Goal: Check status

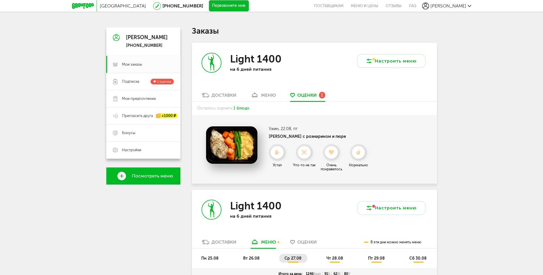
click at [87, 5] on icon at bounding box center [83, 6] width 22 height 6
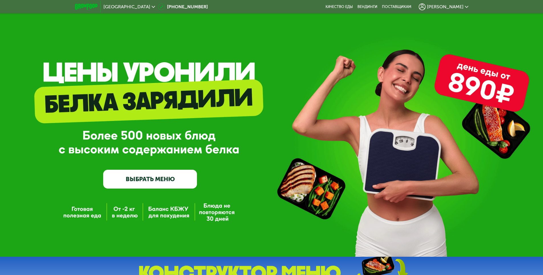
click at [450, 8] on span "[PERSON_NAME]" at bounding box center [445, 7] width 36 height 5
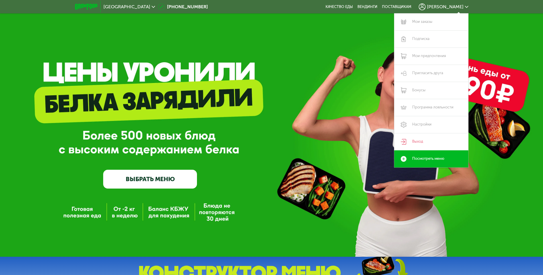
click at [439, 4] on div "[PERSON_NAME]" at bounding box center [443, 6] width 50 height 7
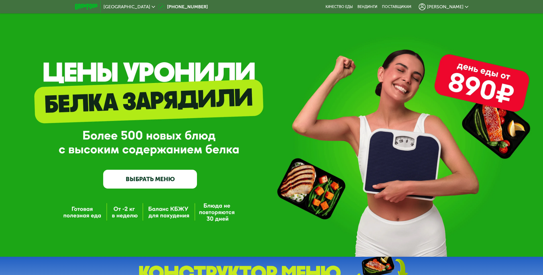
click at [450, 7] on span "[PERSON_NAME]" at bounding box center [445, 7] width 36 height 5
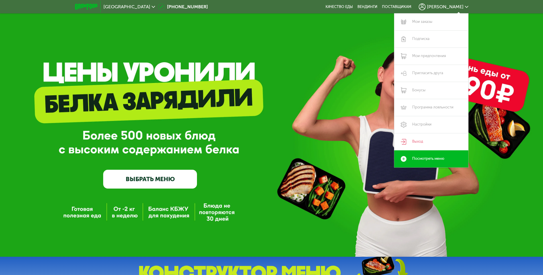
click at [446, 6] on span "[PERSON_NAME]" at bounding box center [445, 7] width 36 height 5
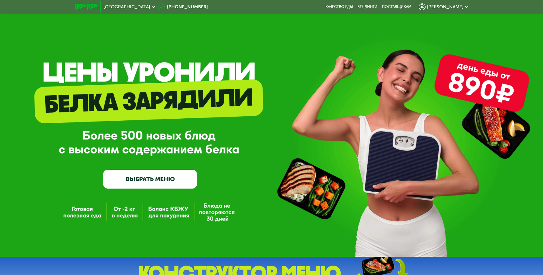
click at [425, 7] on icon at bounding box center [421, 6] width 7 height 7
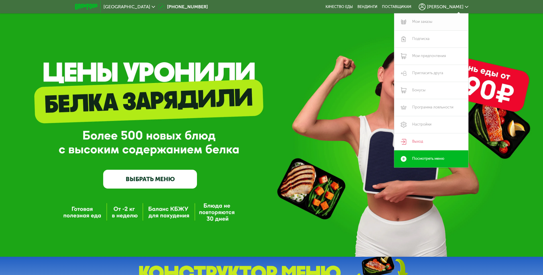
click at [423, 18] on link "Мои заказы" at bounding box center [431, 21] width 74 height 17
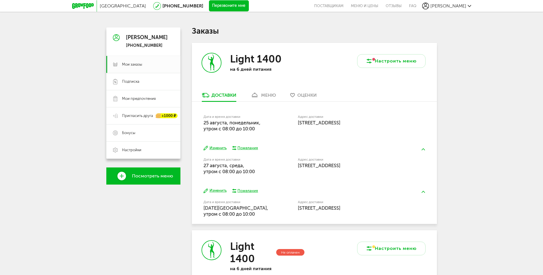
click at [270, 85] on div "Light 1400 на 6 дней питания" at bounding box center [253, 67] width 122 height 49
click at [271, 92] on link "меню" at bounding box center [263, 96] width 31 height 9
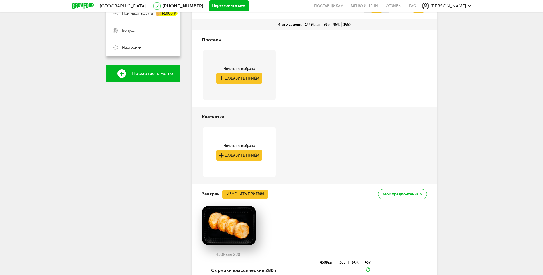
scroll to position [28, 0]
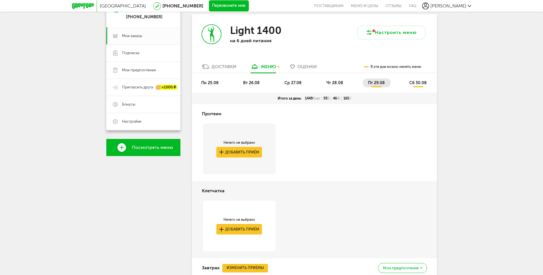
click at [210, 82] on span "пн 25.08" at bounding box center [209, 82] width 17 height 5
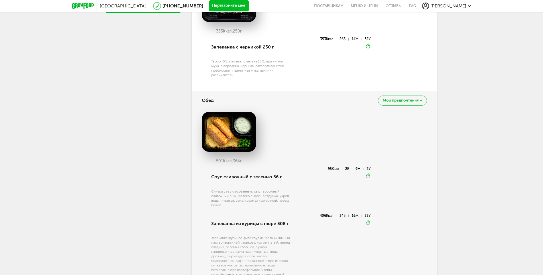
scroll to position [114, 0]
